Goal: Browse casually: Explore the website without a specific task or goal

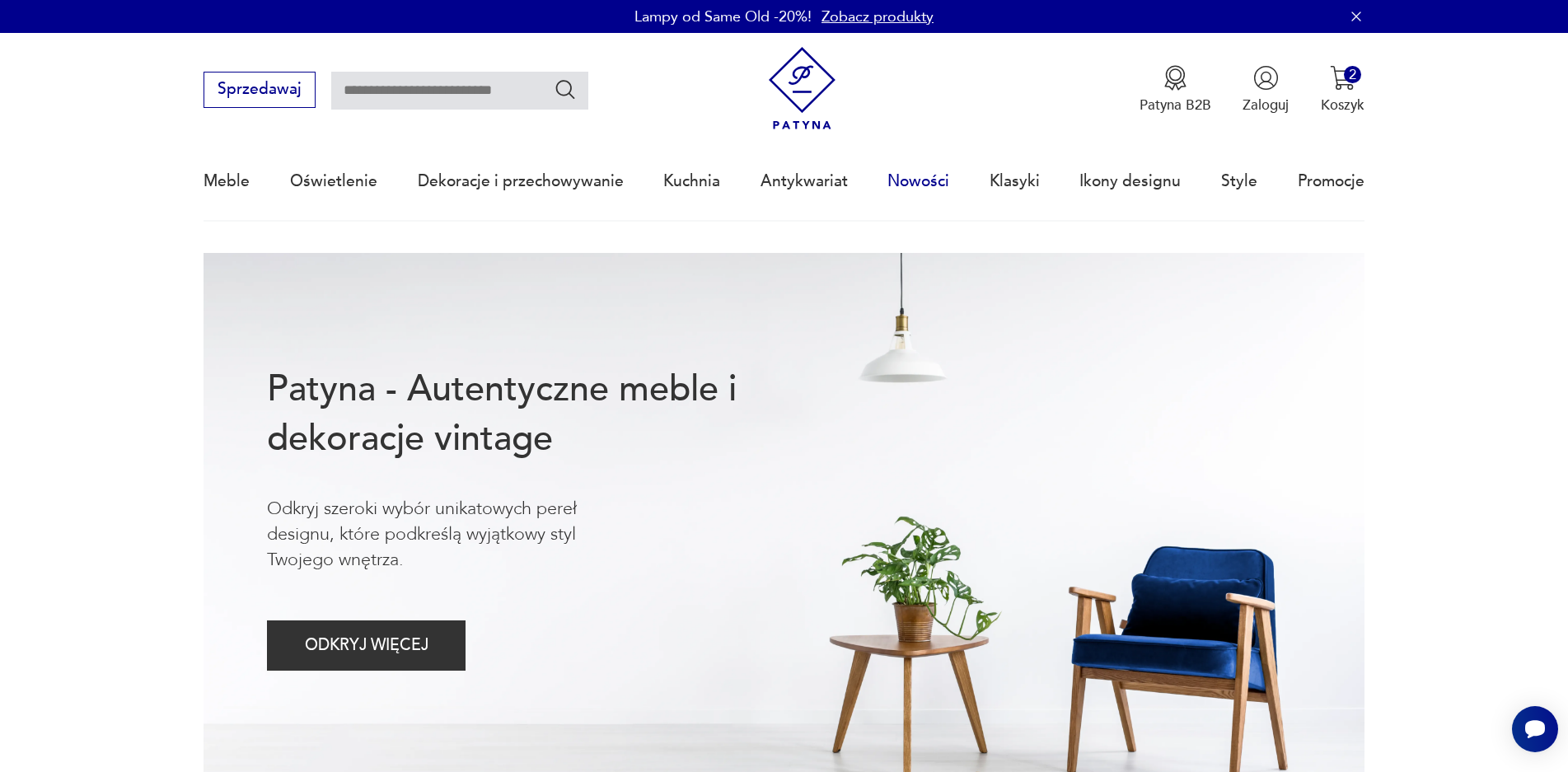
click at [919, 184] on link "Nowości" at bounding box center [918, 181] width 62 height 76
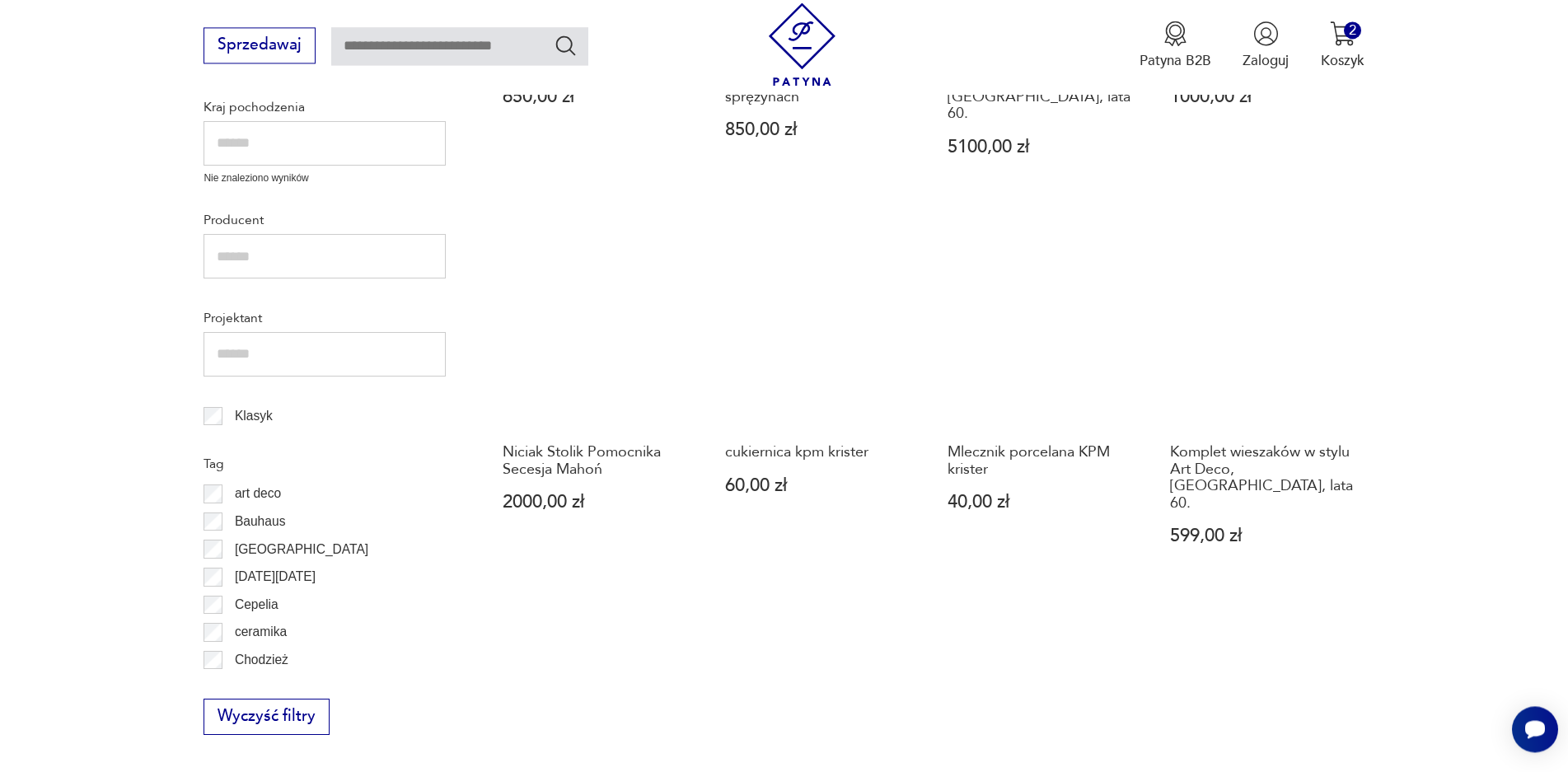
scroll to position [829, 0]
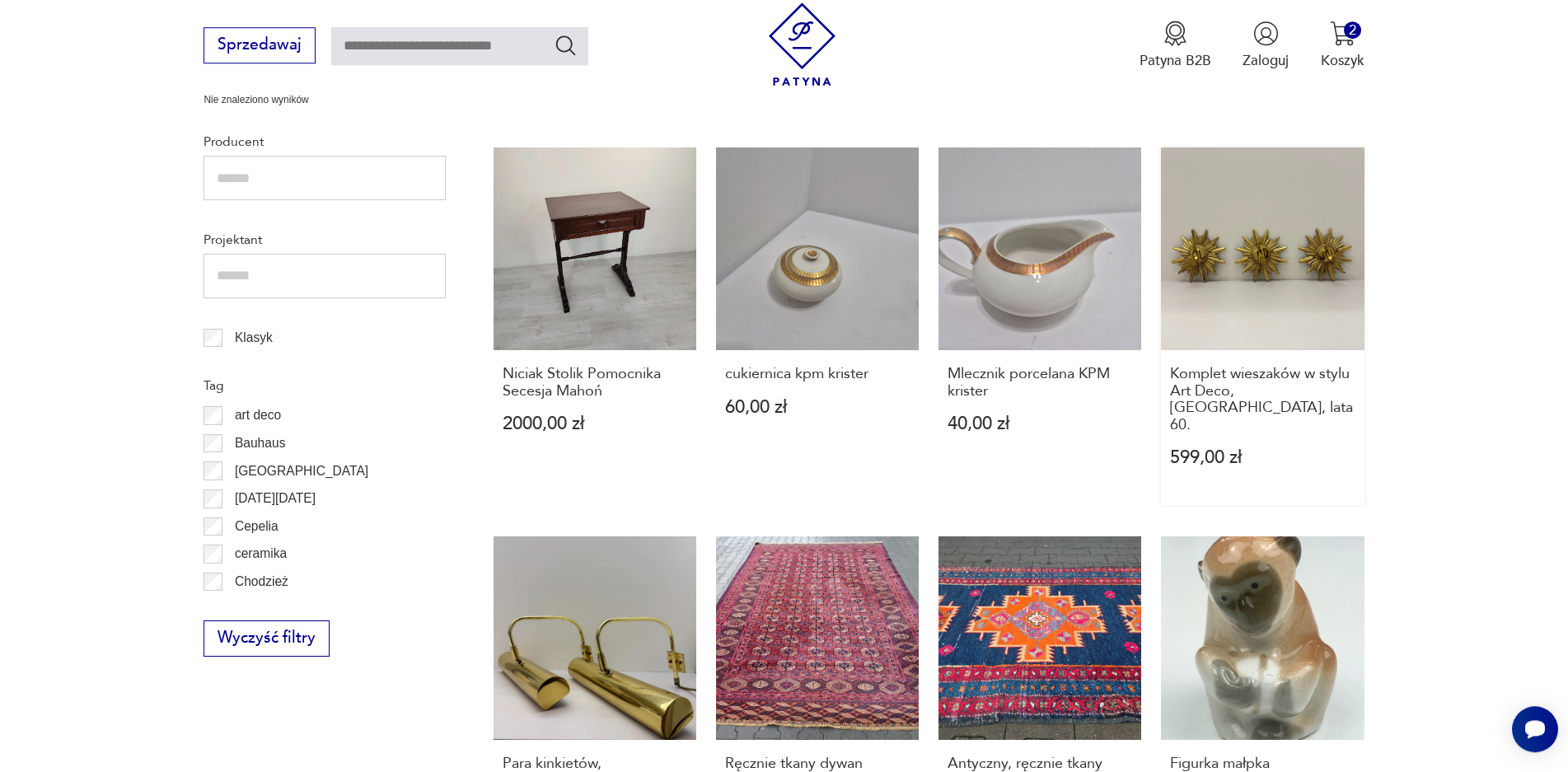
click at [1308, 236] on link "Komplet wieszaków w stylu Art Deco, [GEOGRAPHIC_DATA], lata 60. 599,00 zł" at bounding box center [1262, 326] width 203 height 357
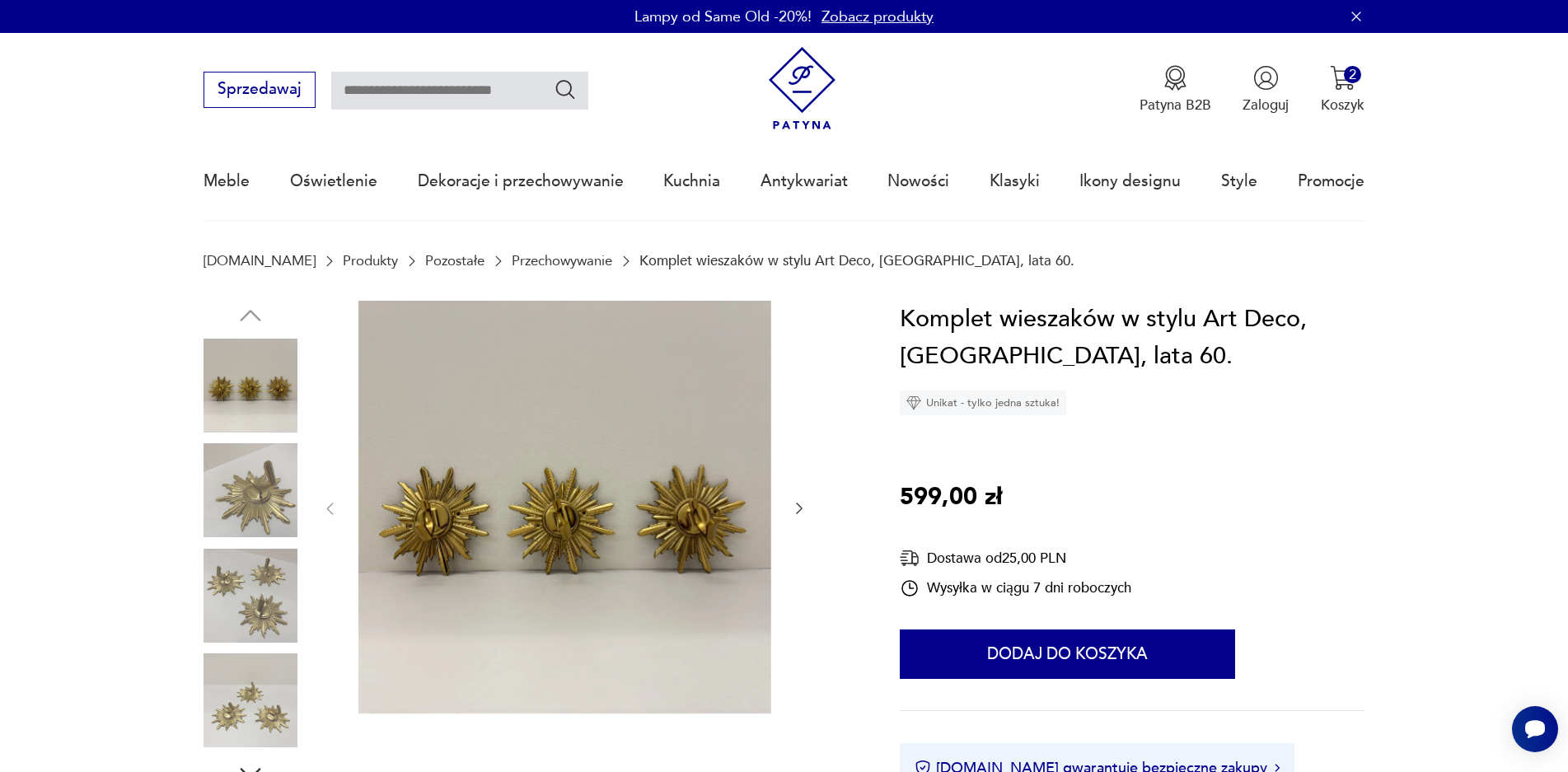
click at [270, 482] on img at bounding box center [250, 489] width 94 height 94
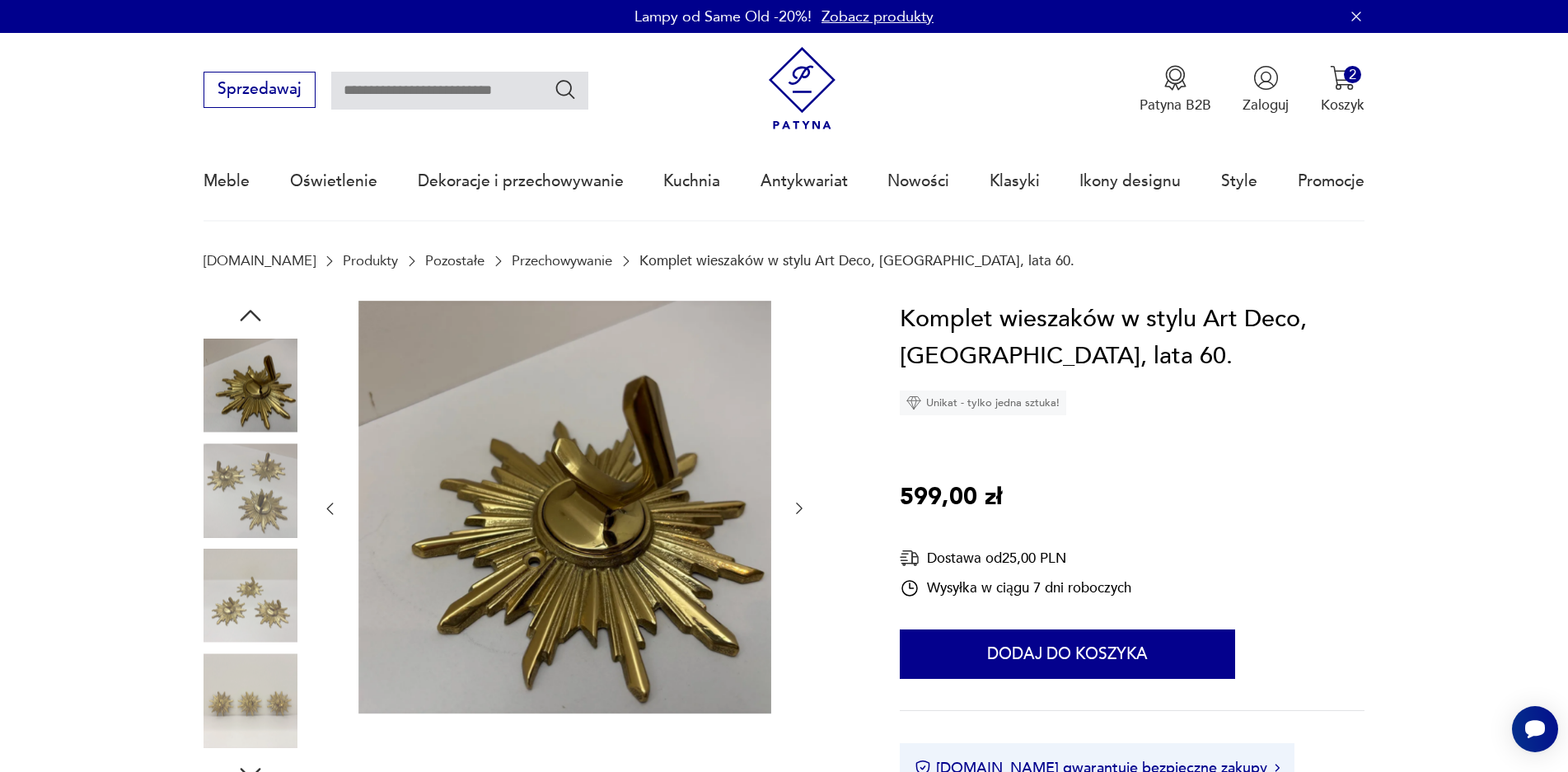
click at [234, 701] on img at bounding box center [250, 699] width 94 height 94
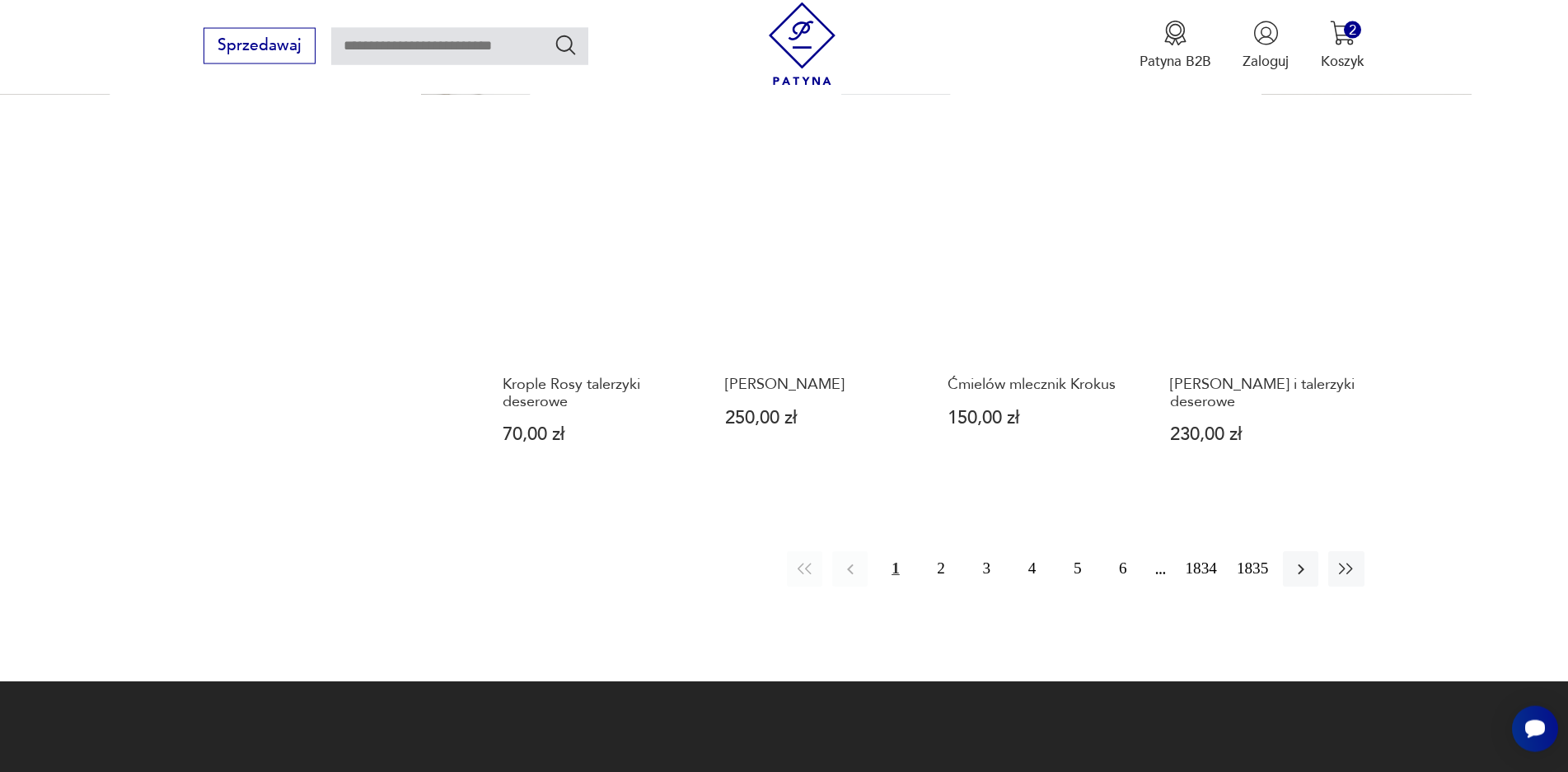
scroll to position [1598, 0]
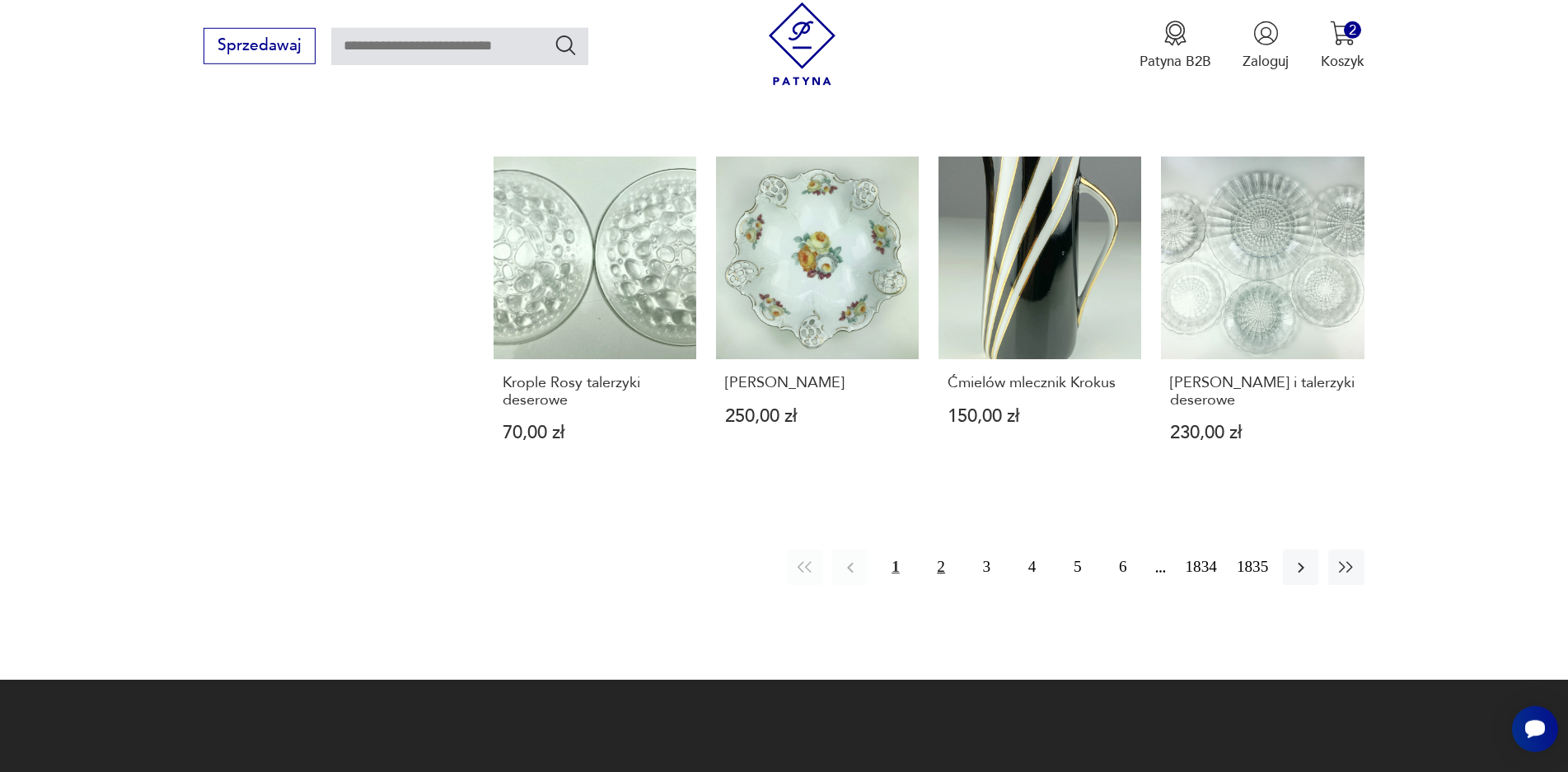
click at [944, 549] on button "2" at bounding box center [942, 567] width 35 height 35
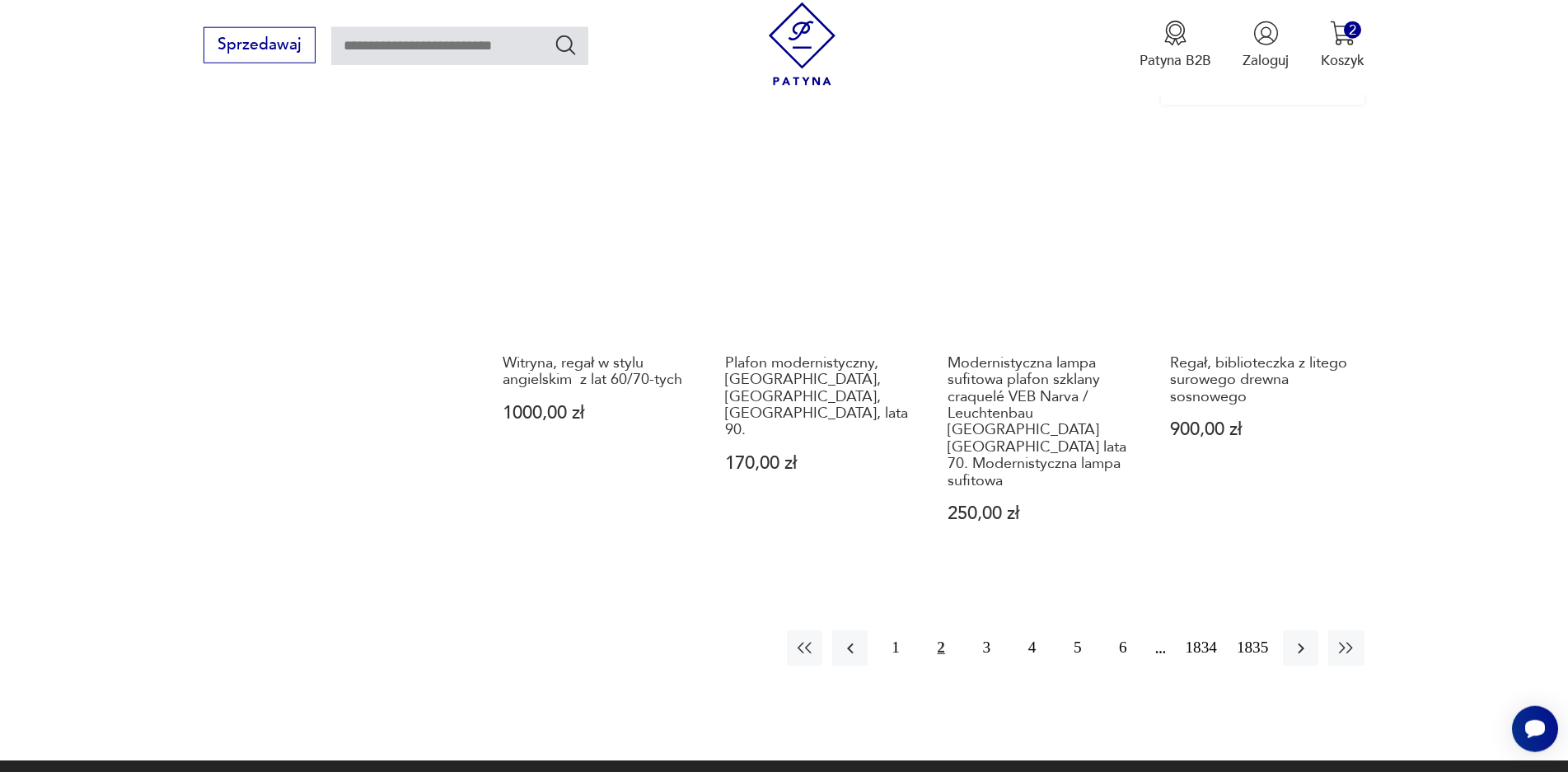
scroll to position [1612, 0]
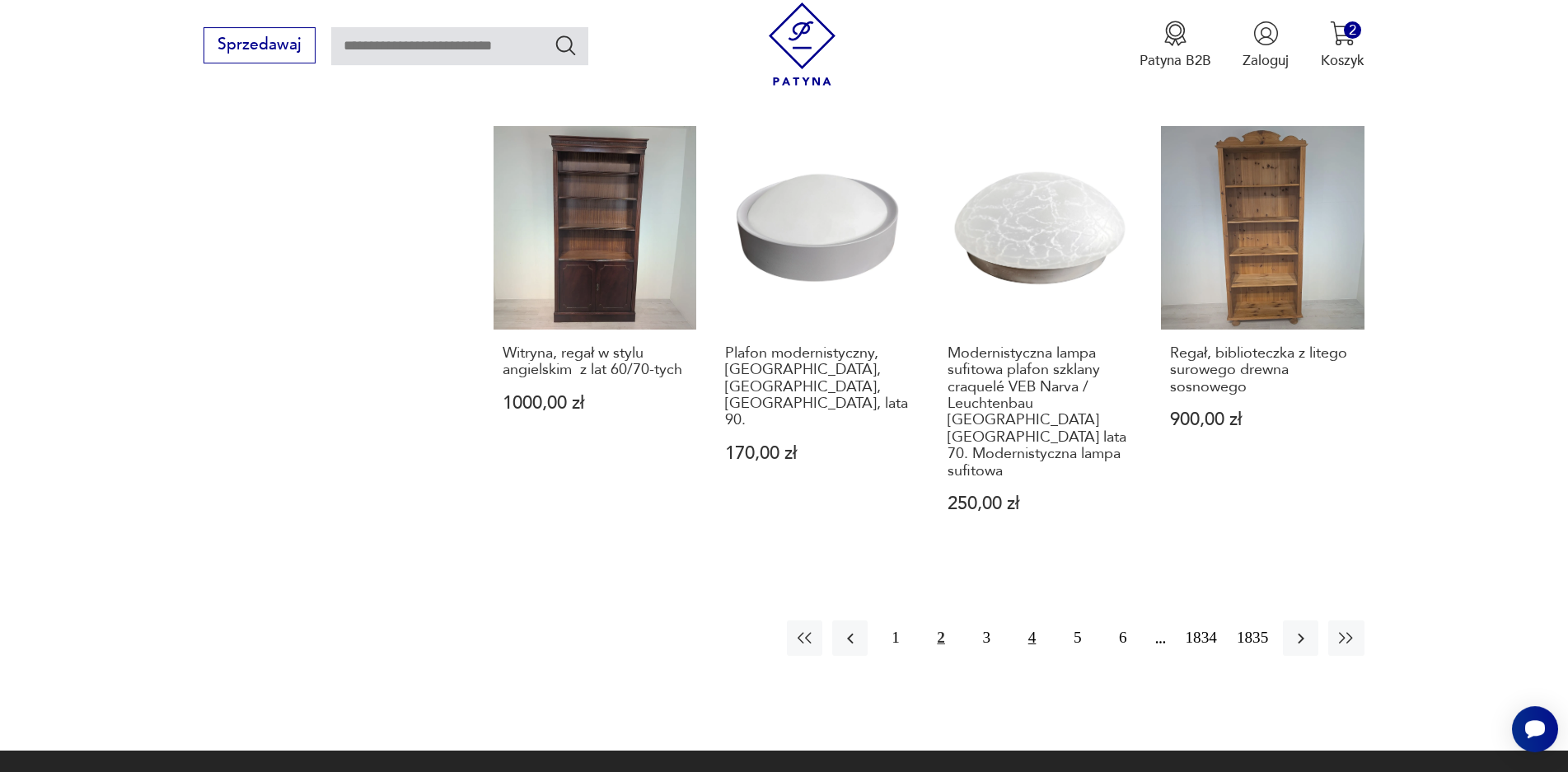
click at [1038, 620] on button "4" at bounding box center [1032, 638] width 35 height 35
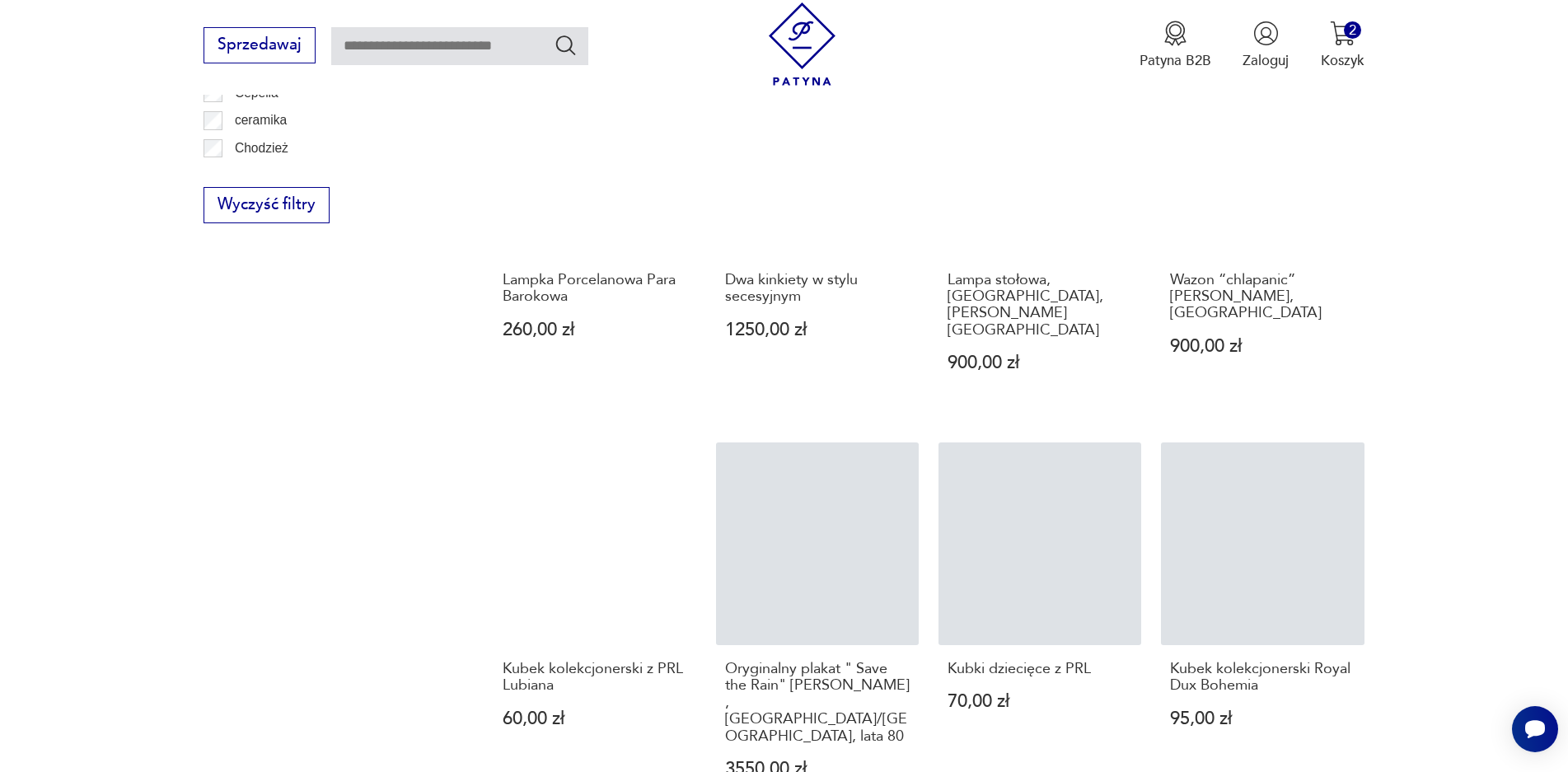
scroll to position [1533, 0]
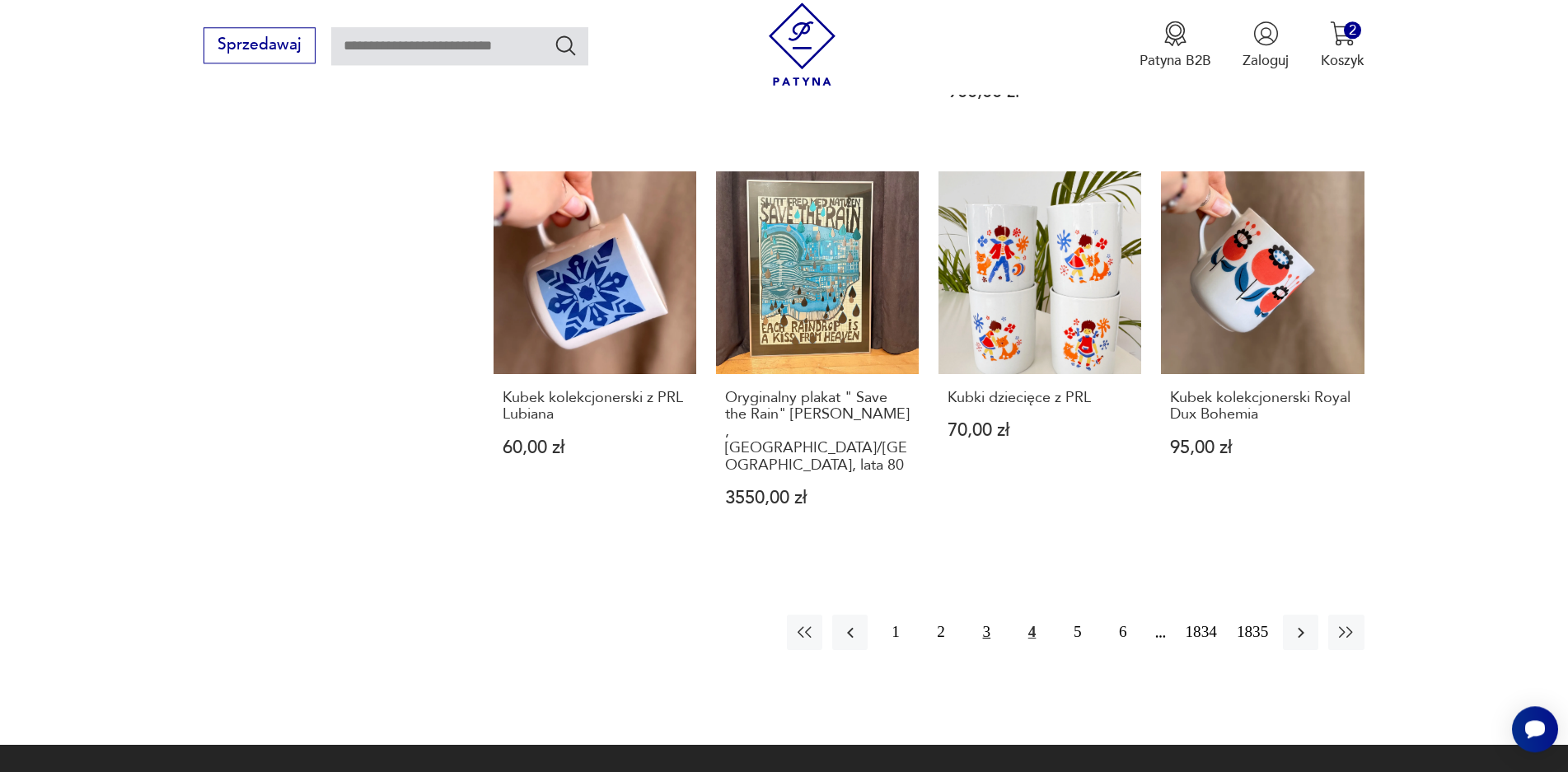
click at [992, 614] on button "3" at bounding box center [987, 632] width 35 height 35
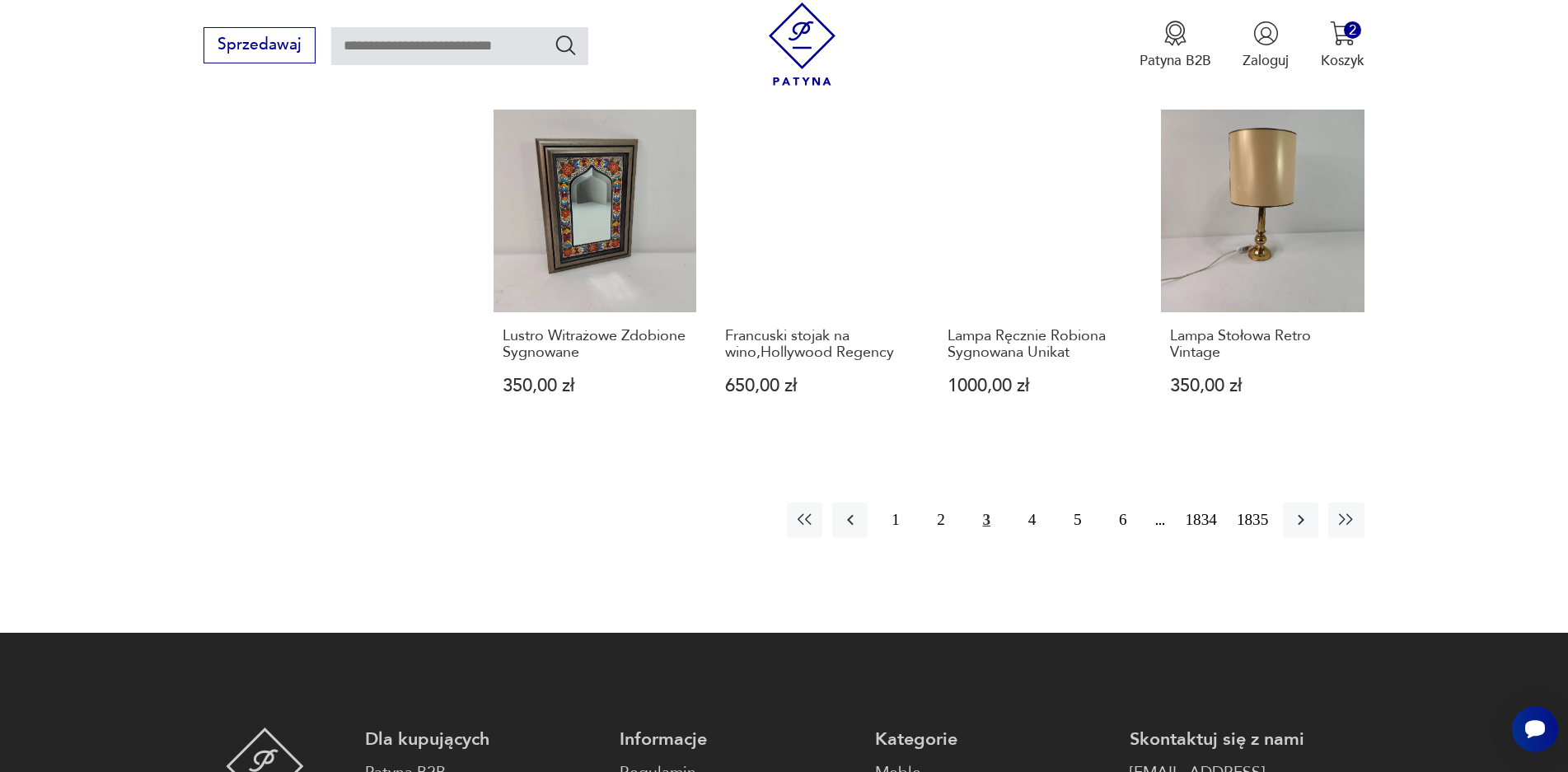
scroll to position [1612, 0]
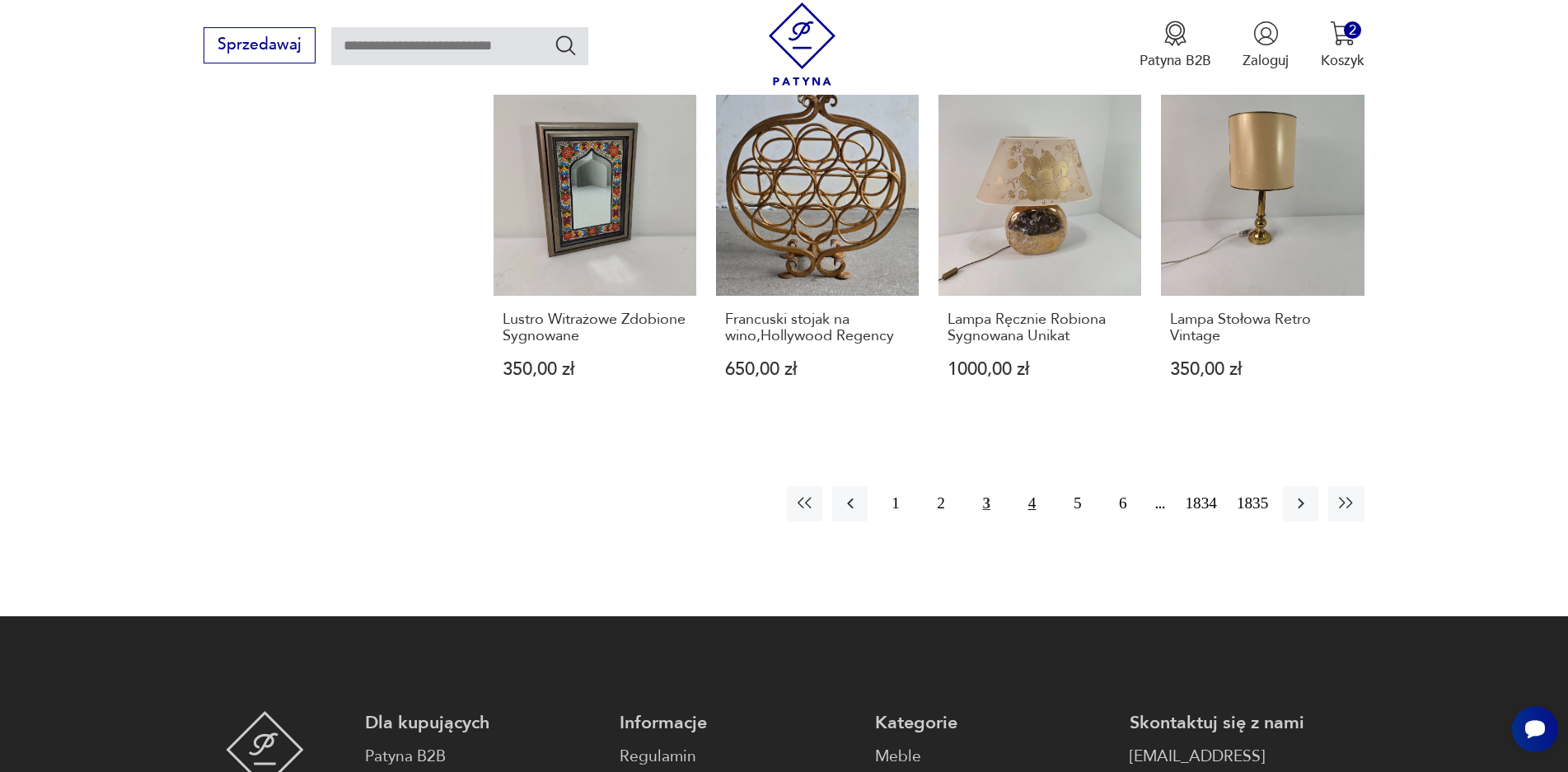
click at [1029, 516] on button "4" at bounding box center [1032, 503] width 35 height 35
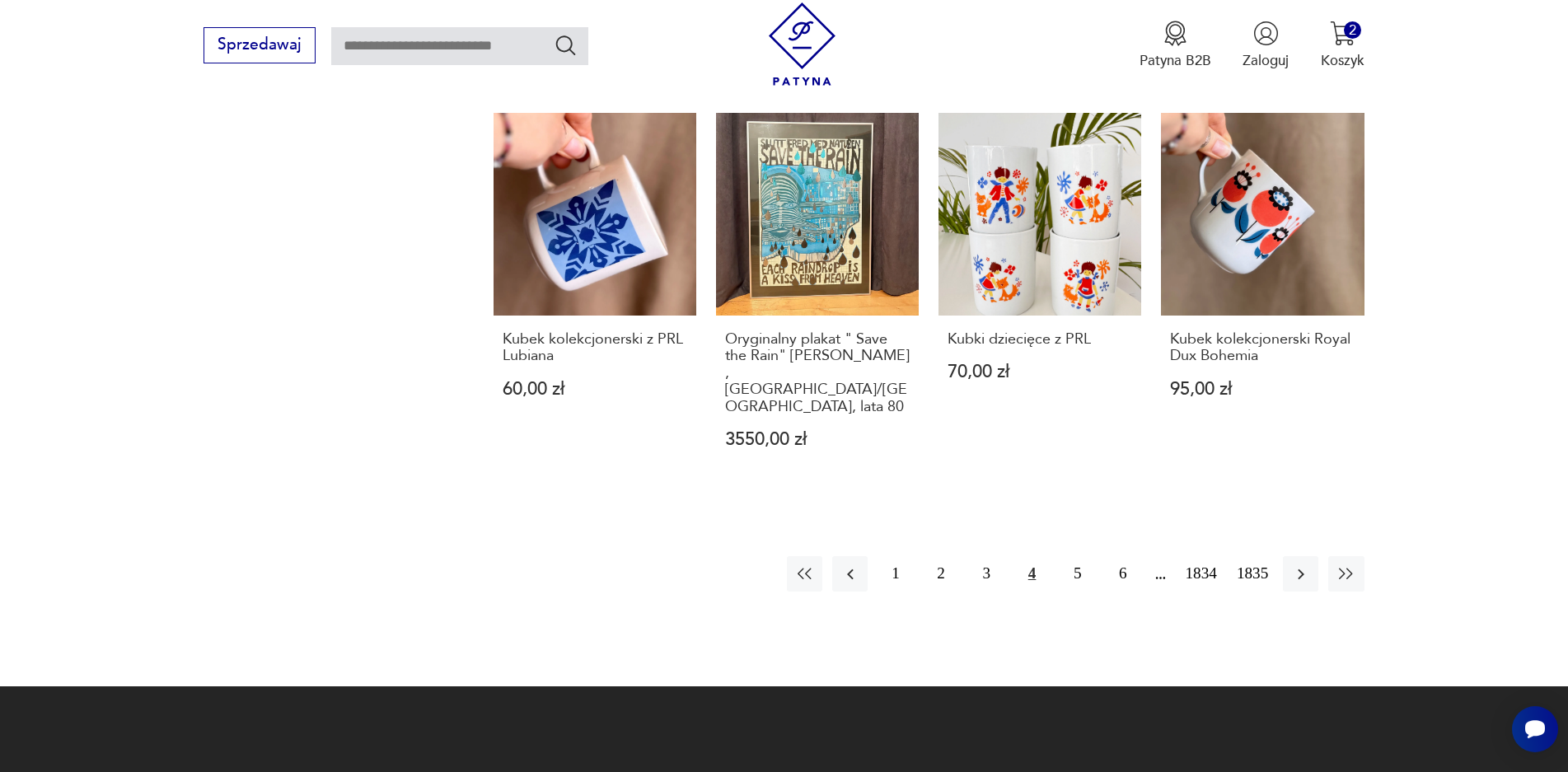
scroll to position [1612, 0]
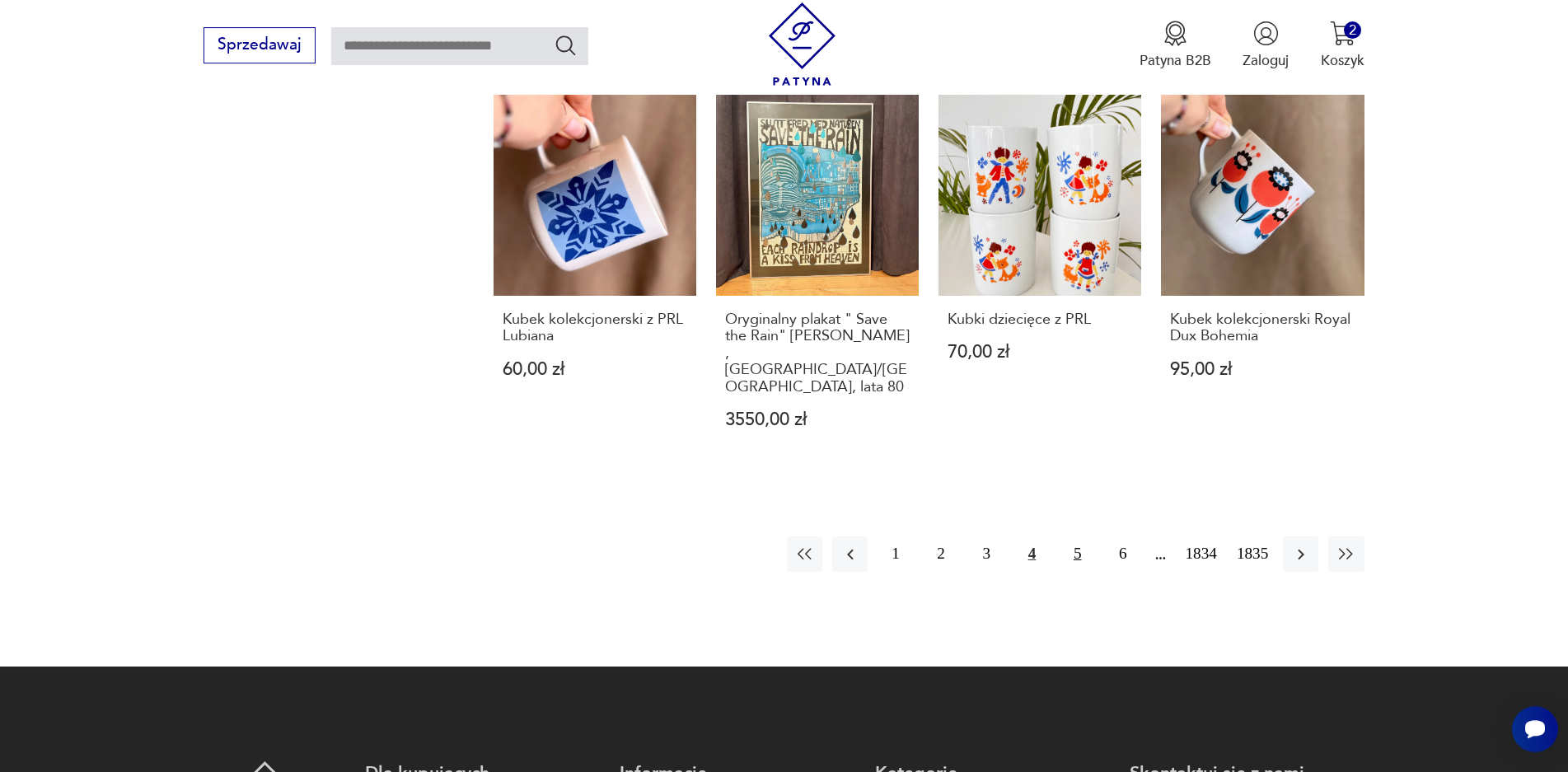
click at [1077, 536] on button "5" at bounding box center [1078, 553] width 35 height 35
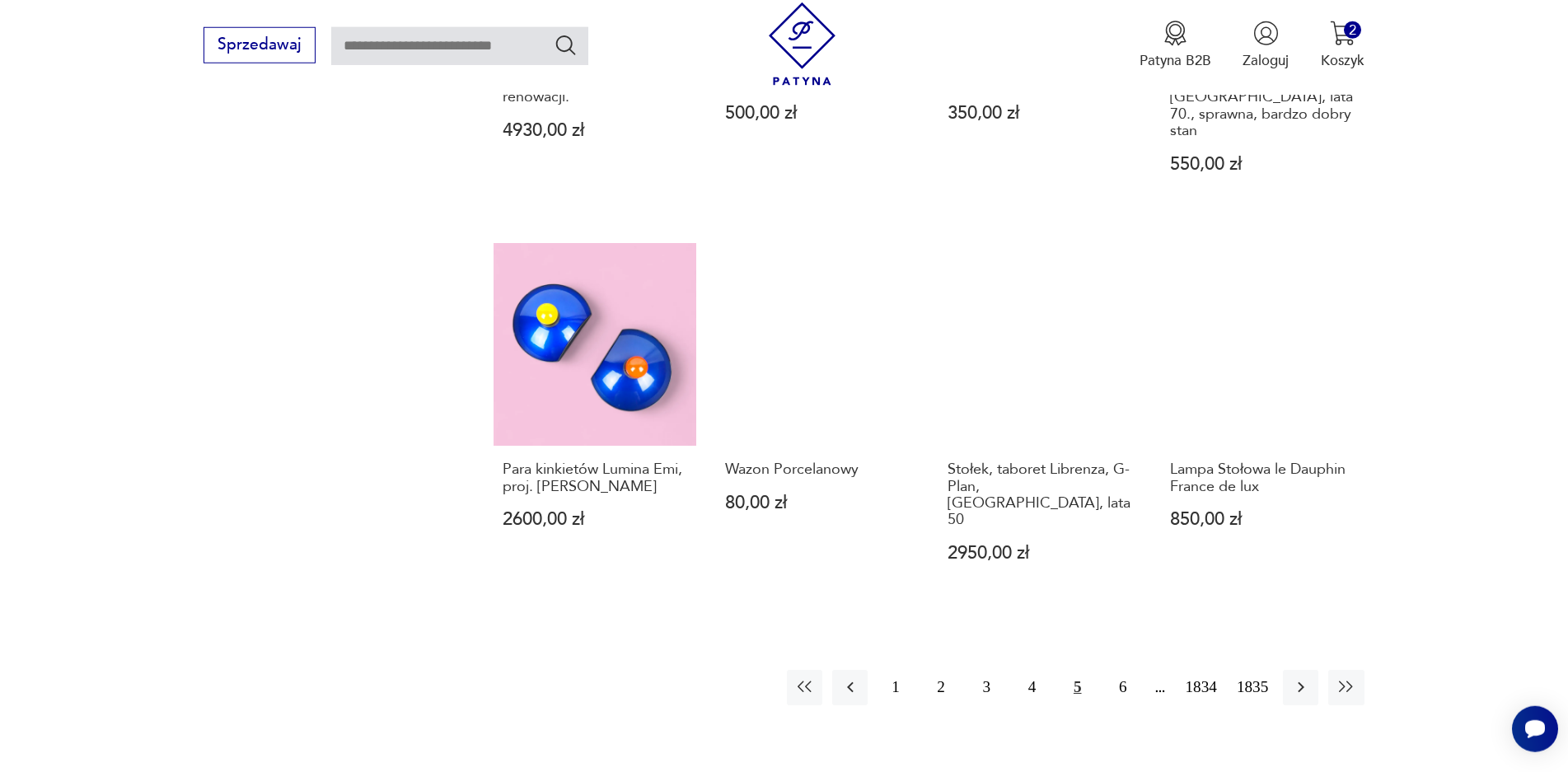
scroll to position [1533, 0]
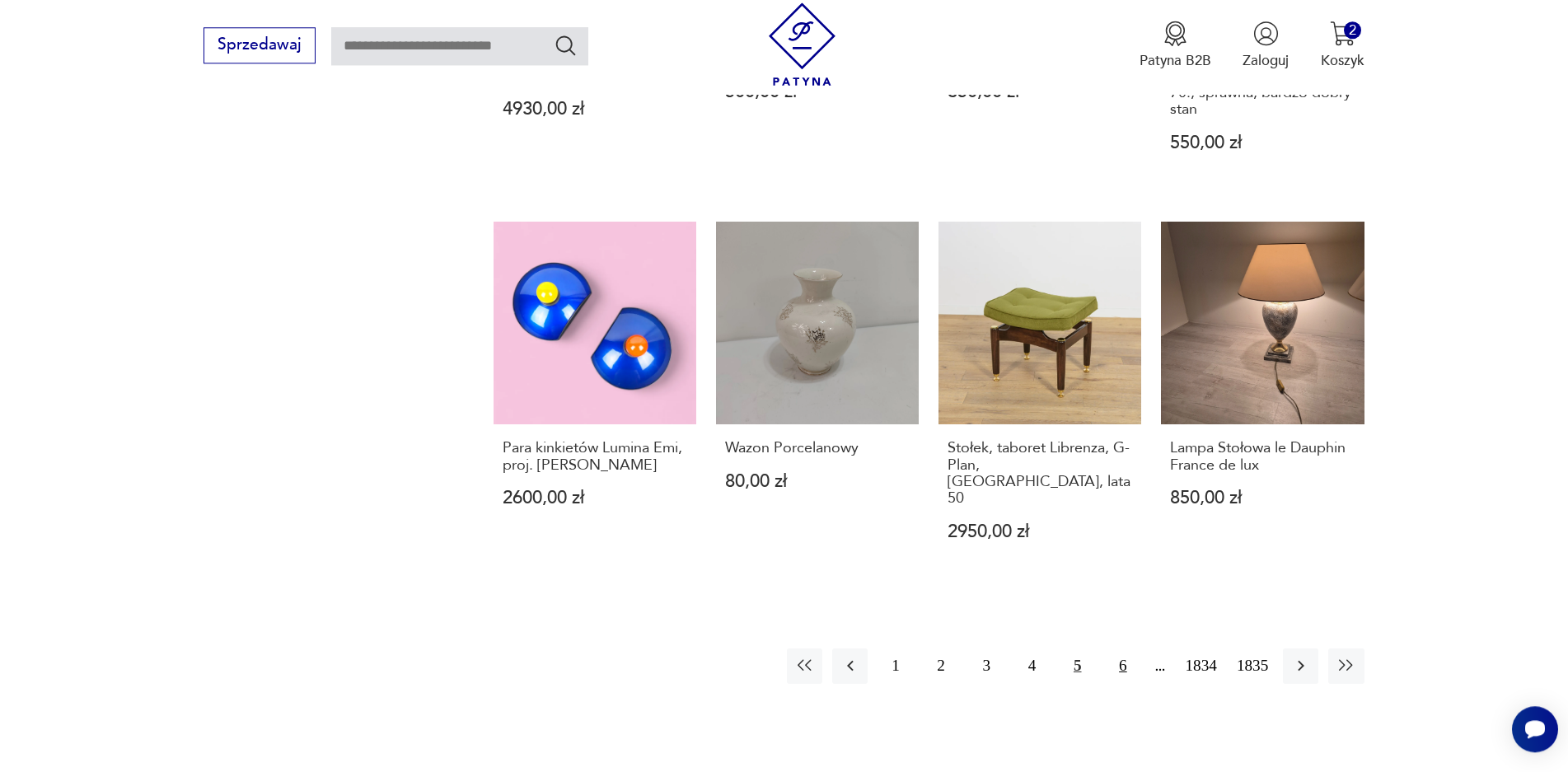
click at [1110, 648] on button "6" at bounding box center [1123, 666] width 35 height 35
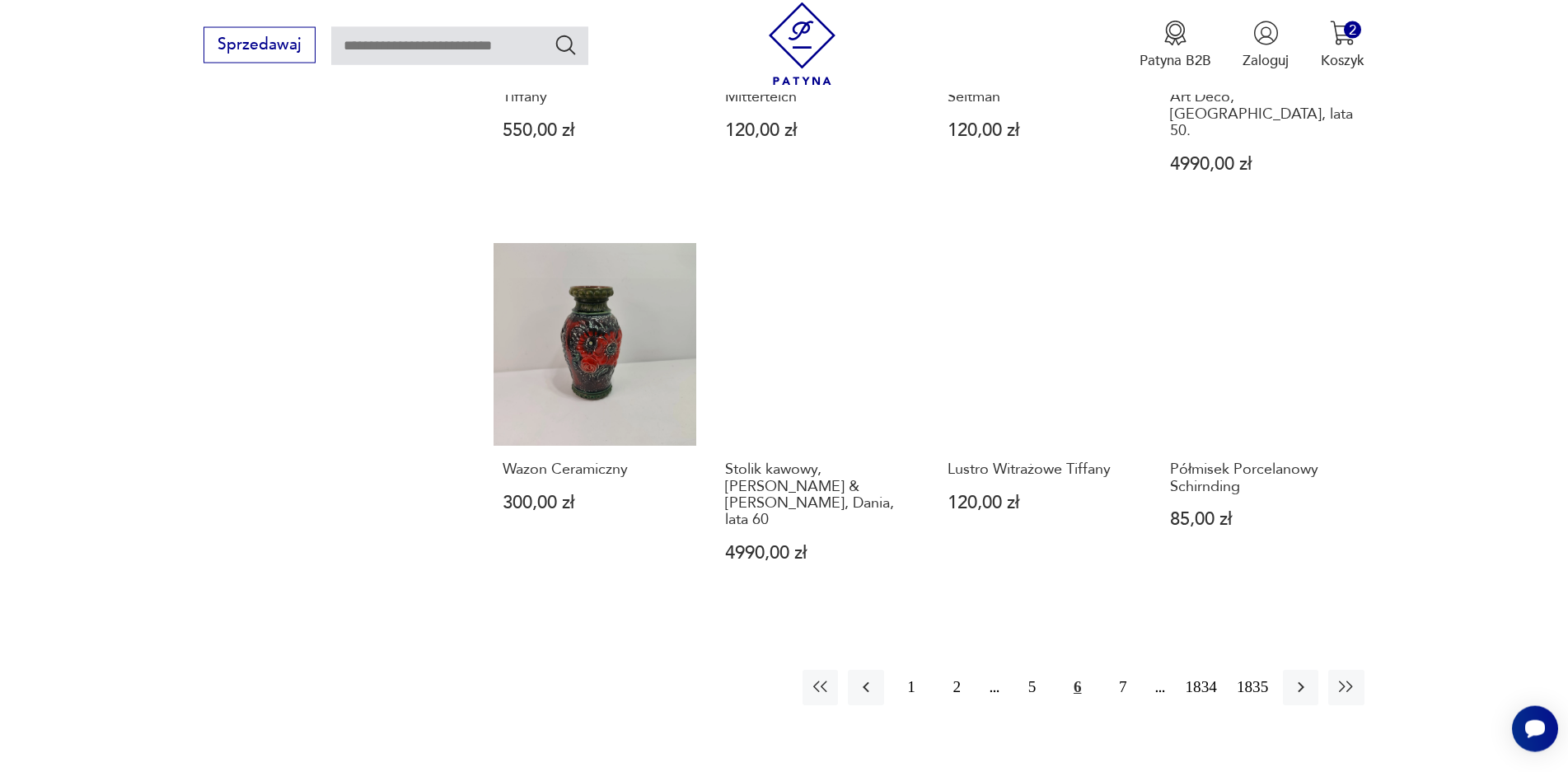
scroll to position [1533, 0]
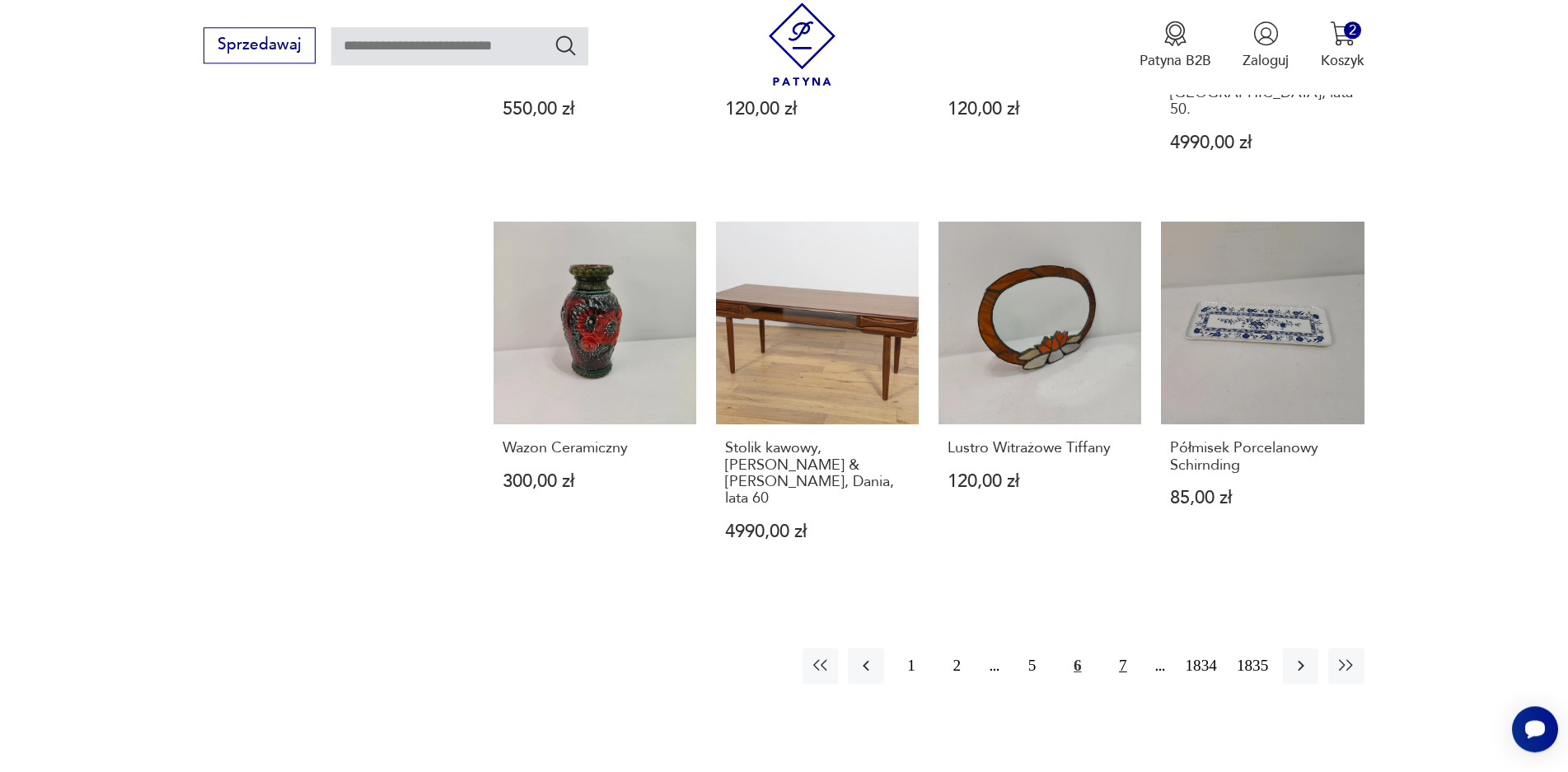
click at [1115, 648] on button "7" at bounding box center [1123, 666] width 35 height 35
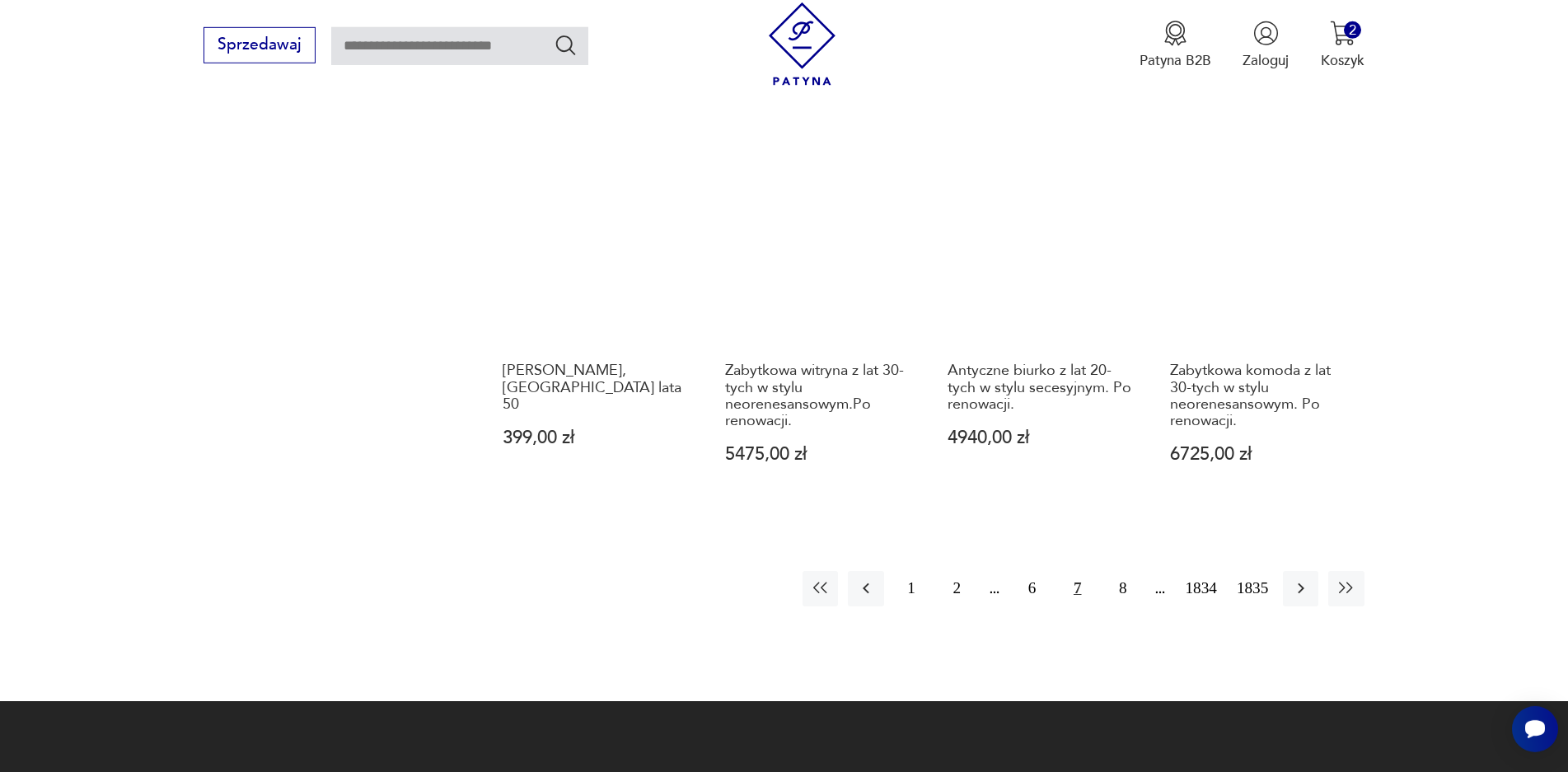
scroll to position [1612, 0]
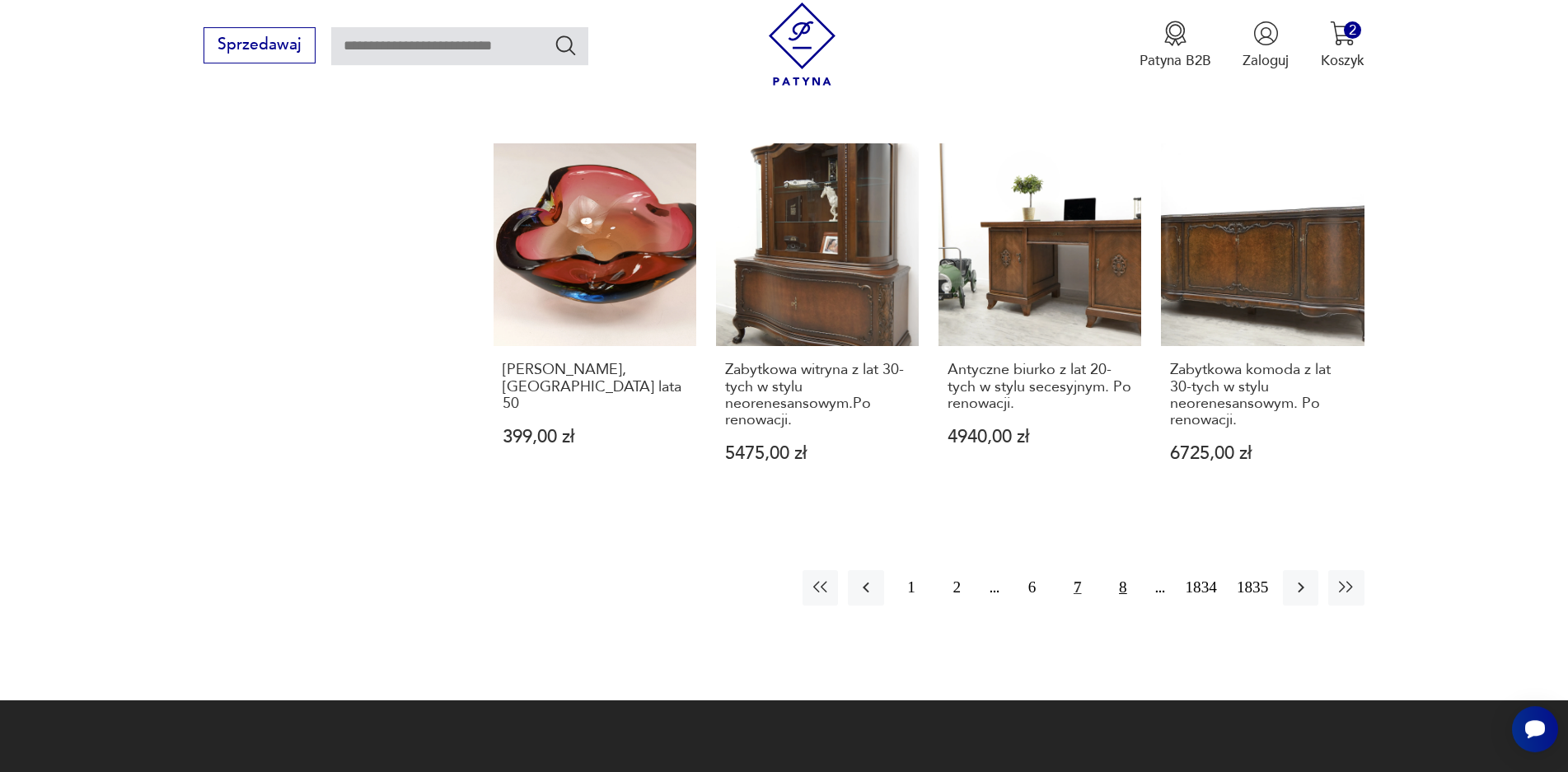
click at [1121, 570] on button "8" at bounding box center [1123, 588] width 35 height 35
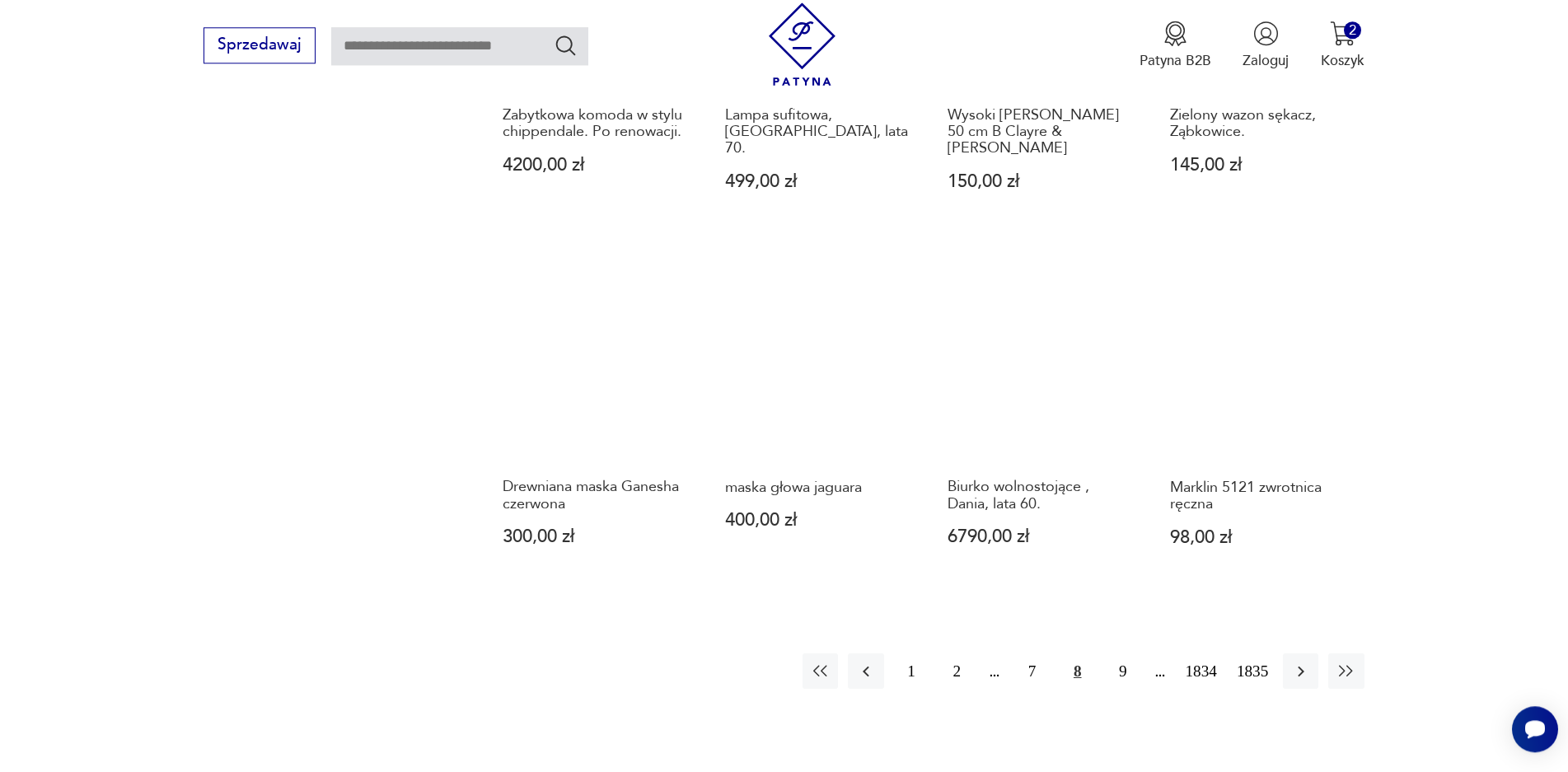
scroll to position [1455, 0]
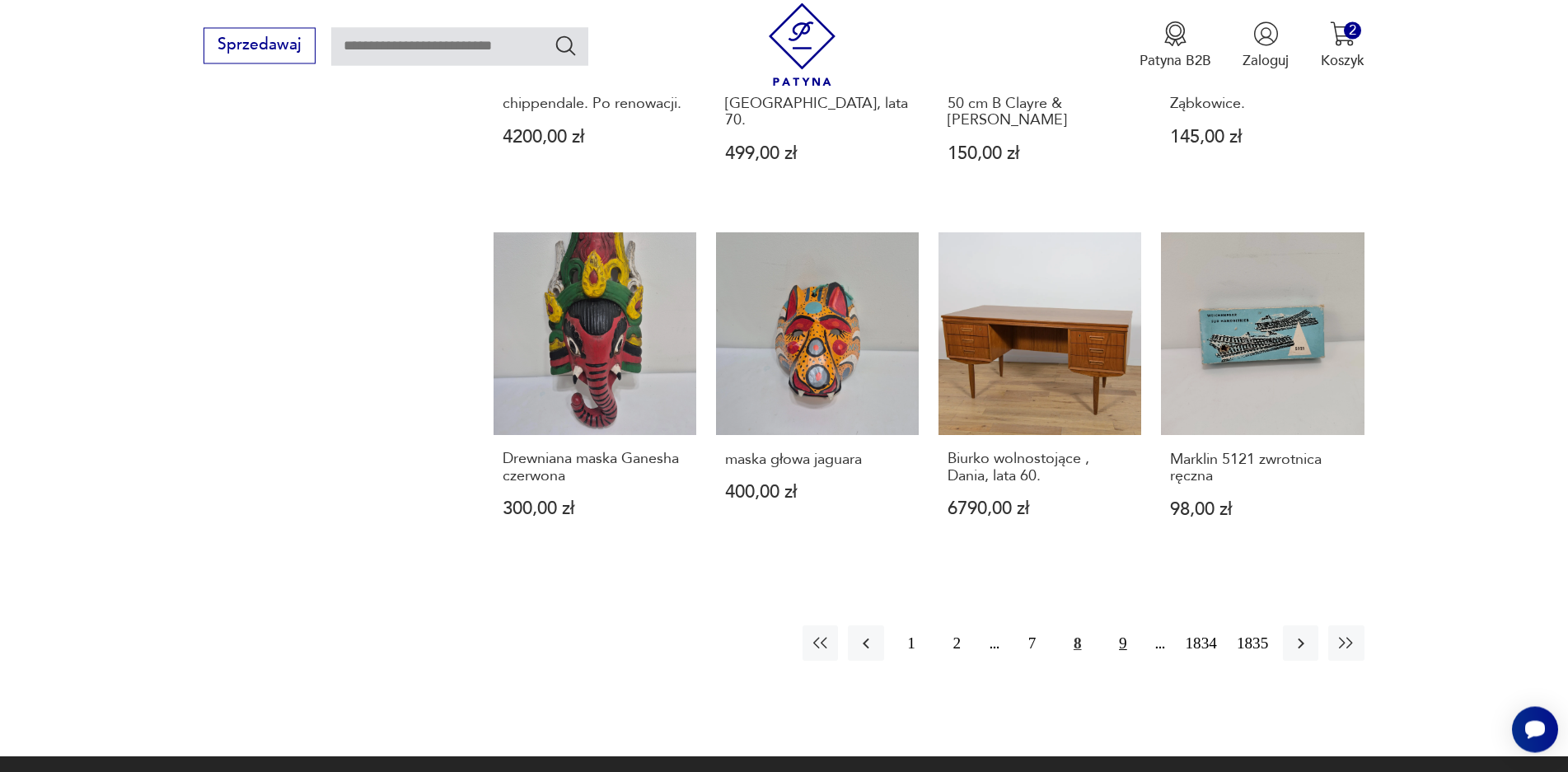
click at [1126, 625] on button "9" at bounding box center [1123, 643] width 35 height 35
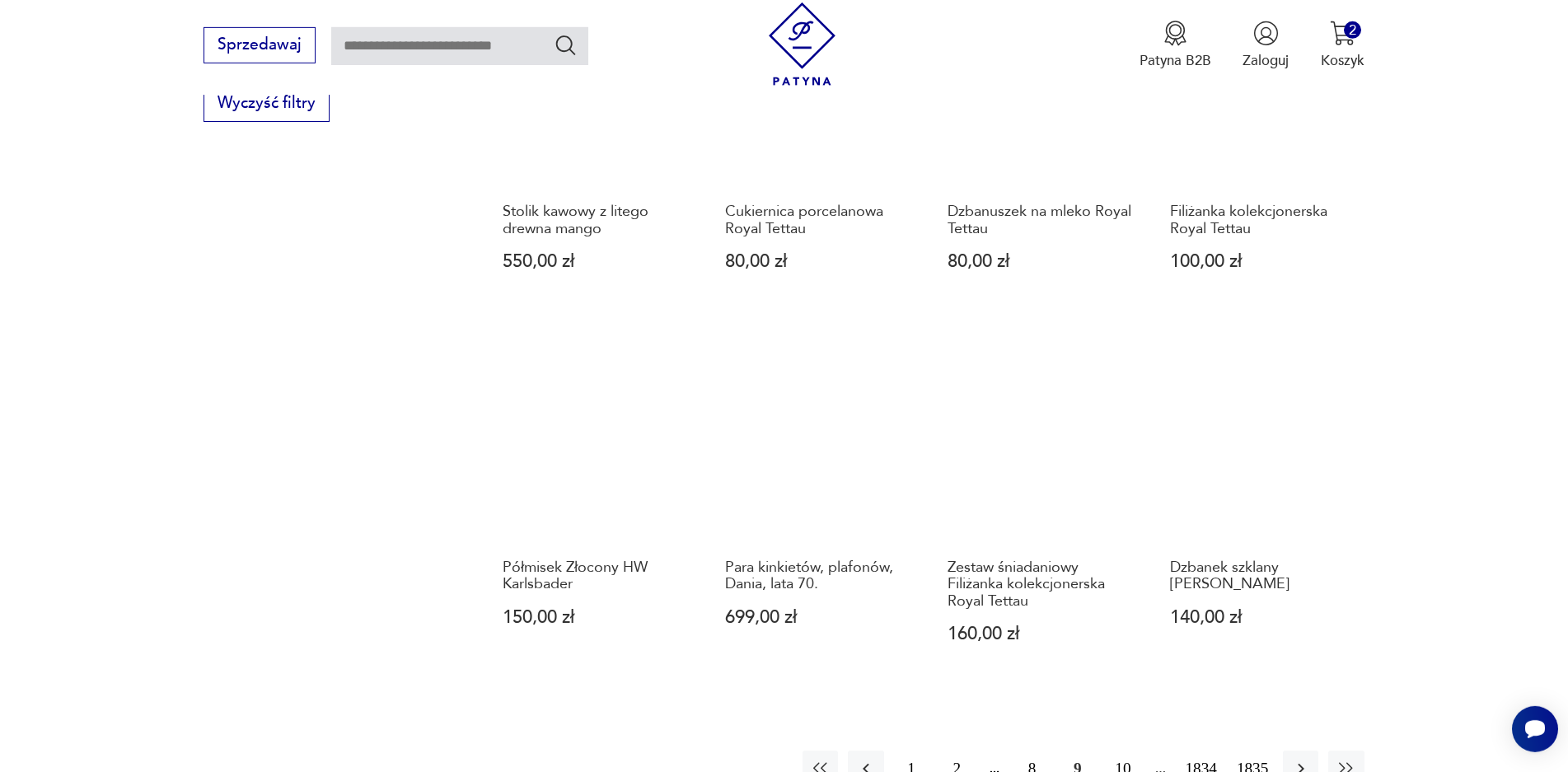
scroll to position [1377, 0]
